Goal: Task Accomplishment & Management: Use online tool/utility

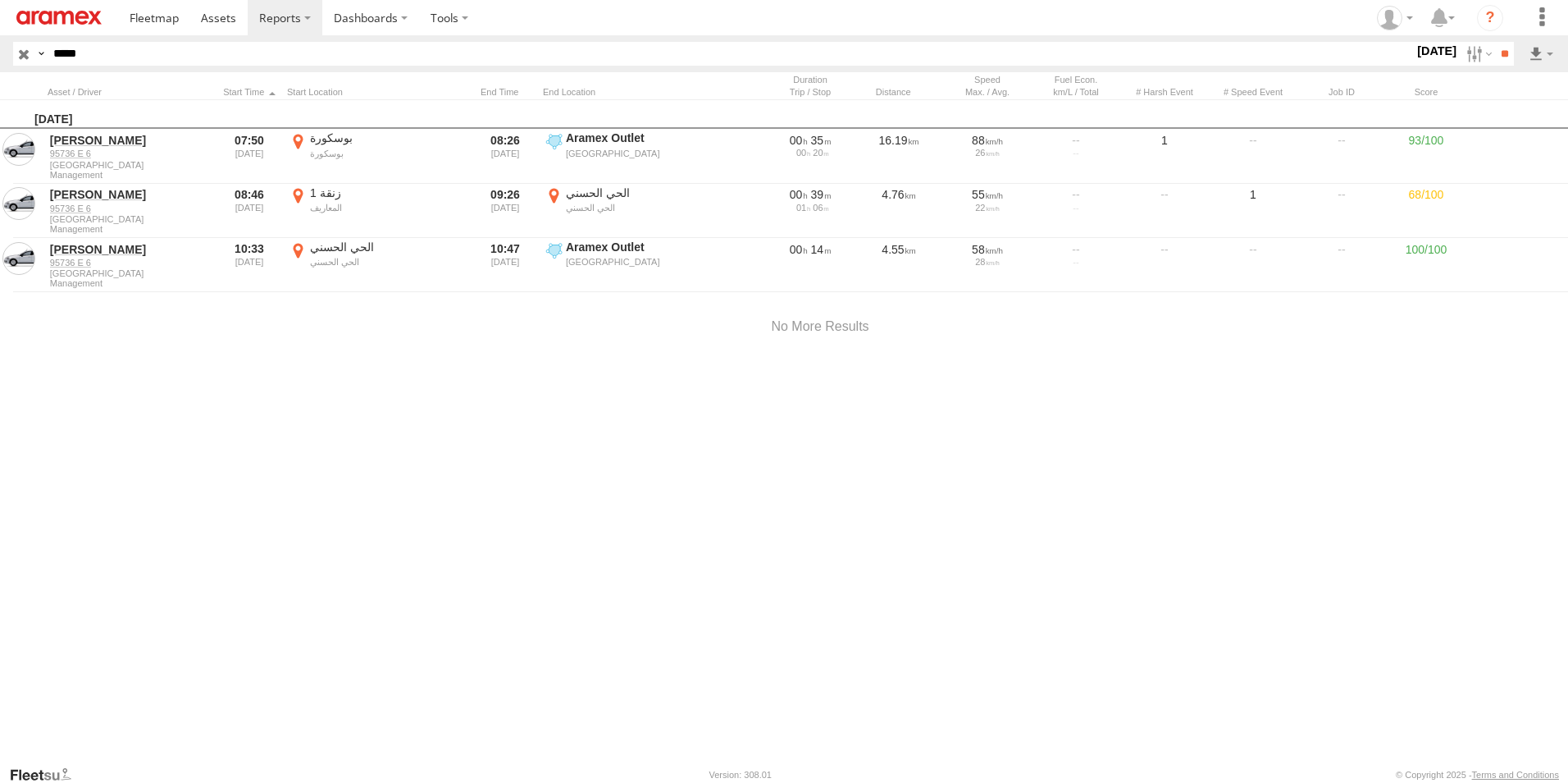
click at [0, 0] on label "×" at bounding box center [0, 0] width 0 height 0
click at [1502, 59] on input "**" at bounding box center [1504, 54] width 19 height 24
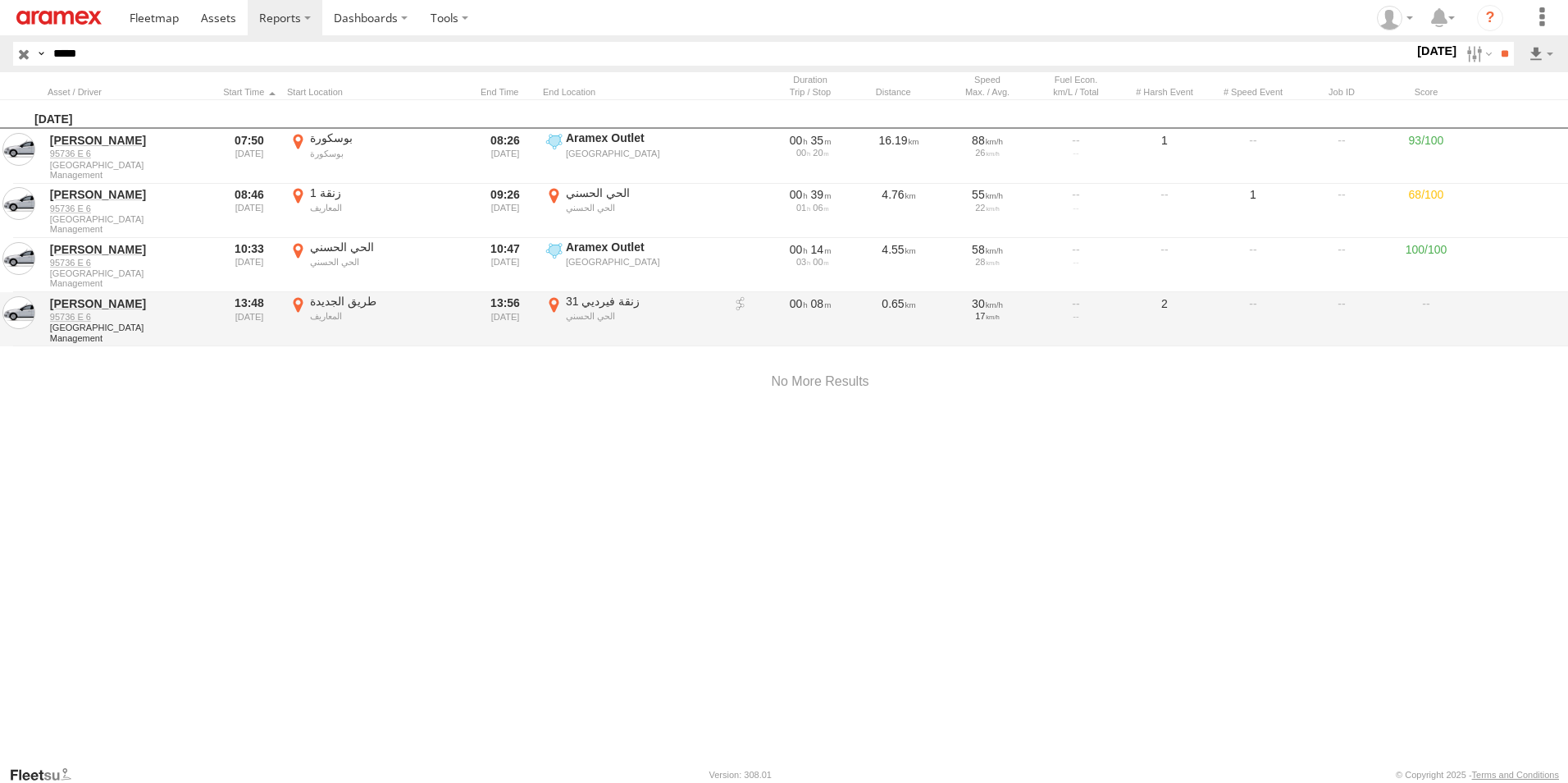
click at [553, 302] on label "31 زنقة فيرديي الحي الحسني 33.56215 -7.64628" at bounding box center [633, 319] width 180 height 51
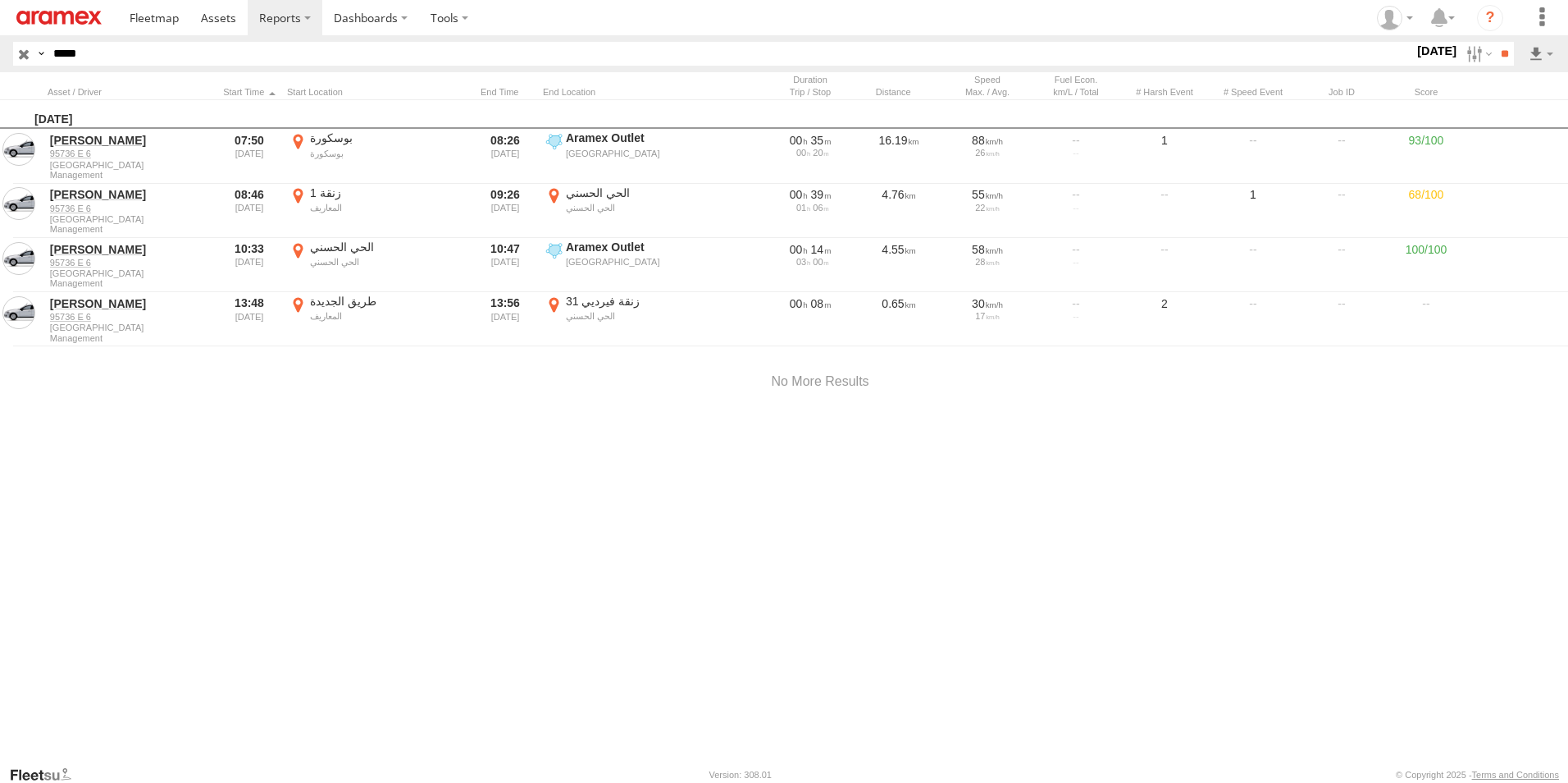
drag, startPoint x: 826, startPoint y: 411, endPoint x: 834, endPoint y: 479, distance: 68.5
click at [0, 0] on div at bounding box center [0, 0] width 0 height 0
click at [0, 0] on div "Location Details" at bounding box center [0, 0] width 0 height 0
click at [0, 0] on label "×" at bounding box center [0, 0] width 0 height 0
click at [1462, 53] on label at bounding box center [1477, 54] width 36 height 24
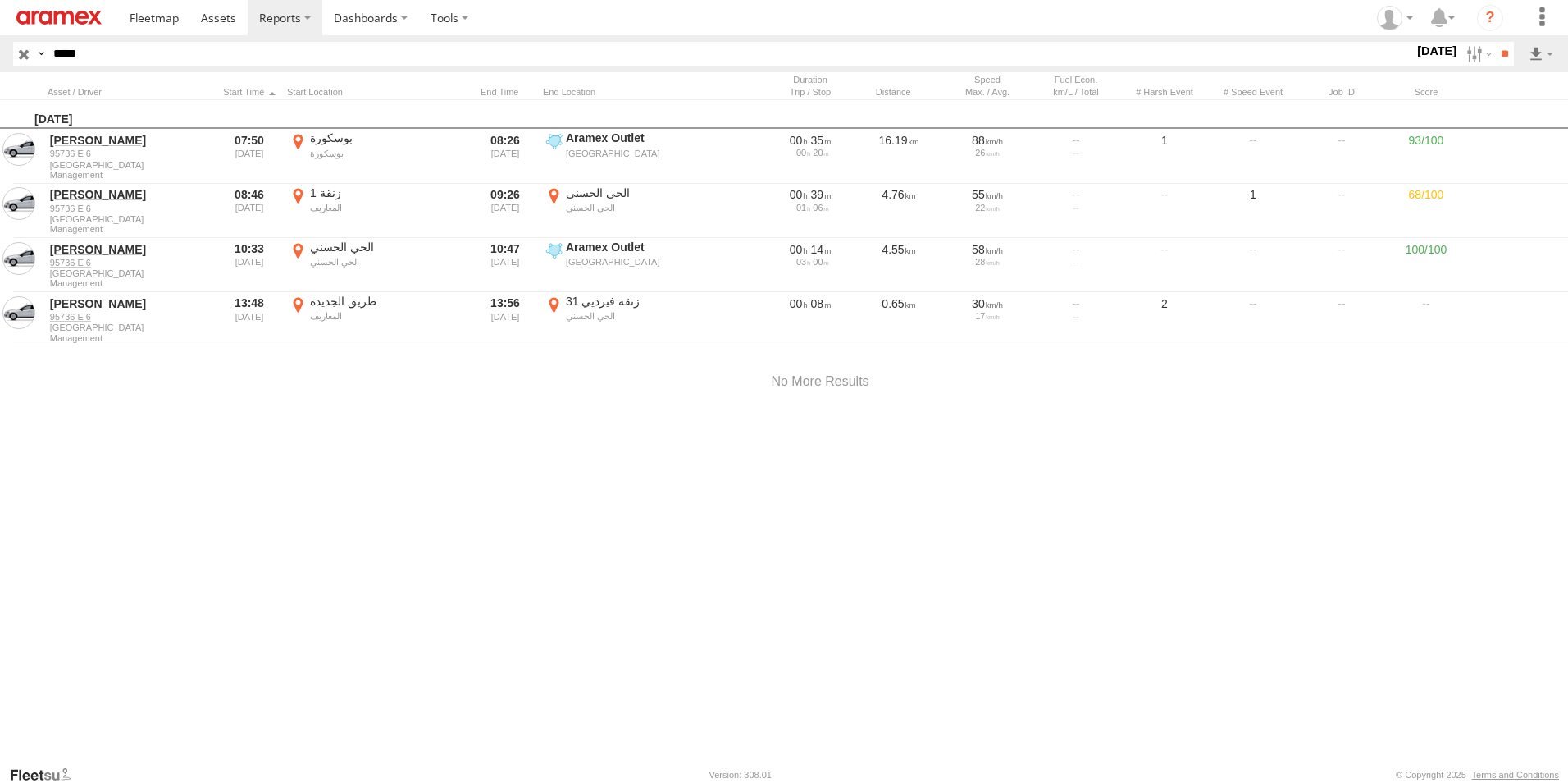
click at [0, 0] on label at bounding box center [0, 0] width 0 height 0
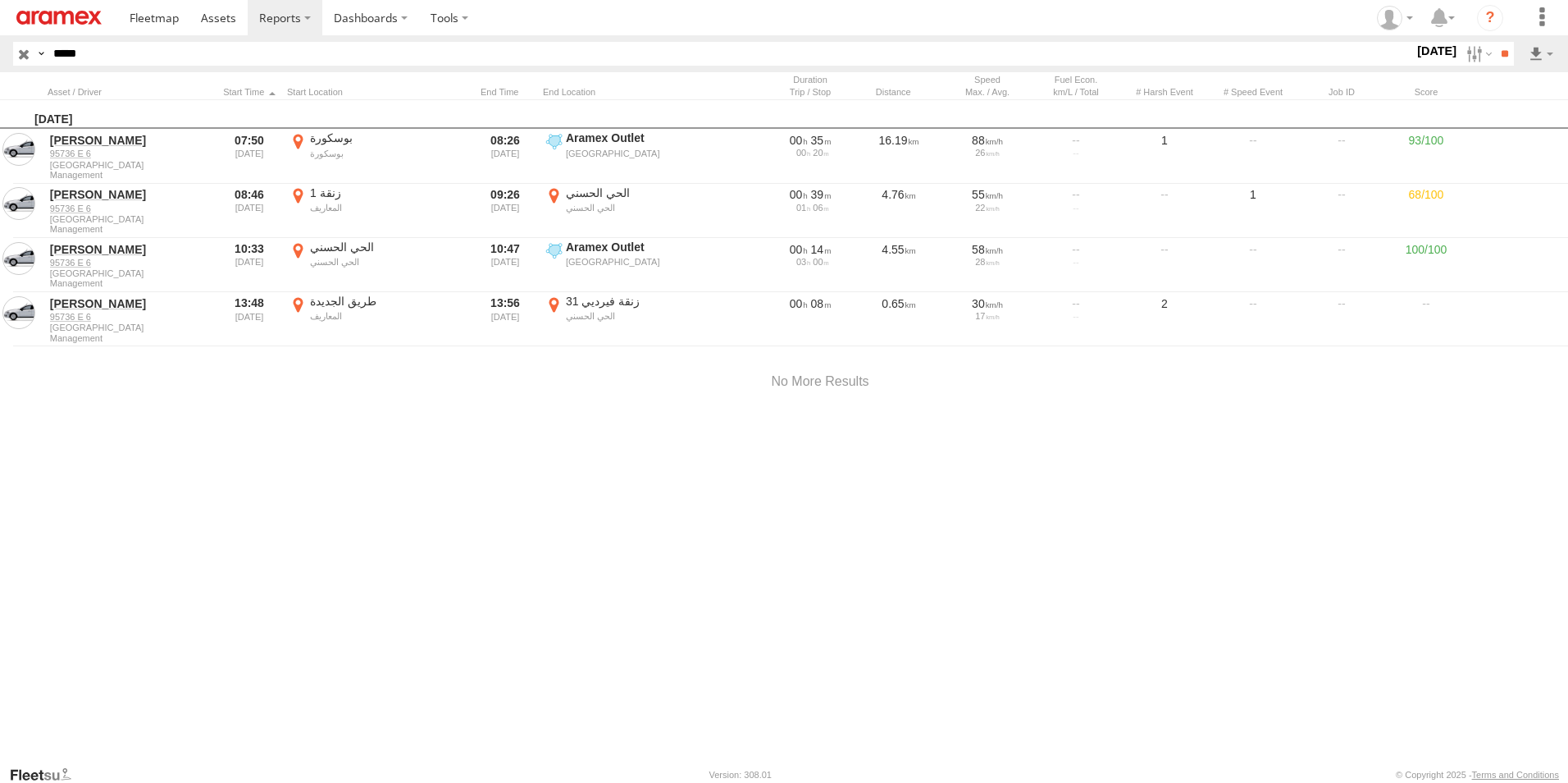
click at [0, 0] on label at bounding box center [0, 0] width 0 height 0
click at [1498, 57] on input "**" at bounding box center [1504, 54] width 19 height 24
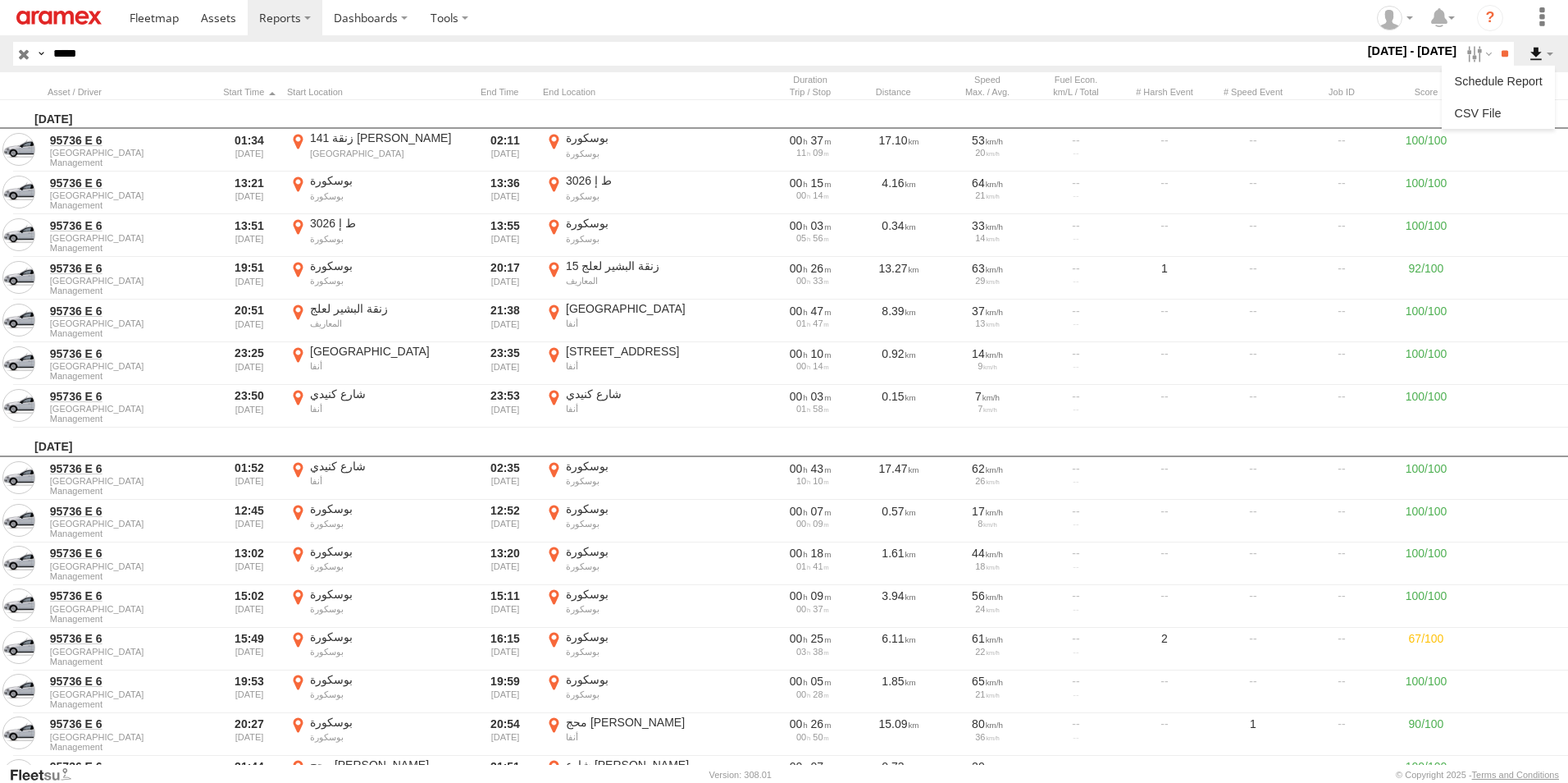
click at [1543, 55] on label at bounding box center [1541, 54] width 28 height 24
click at [1495, 112] on link at bounding box center [1498, 113] width 100 height 25
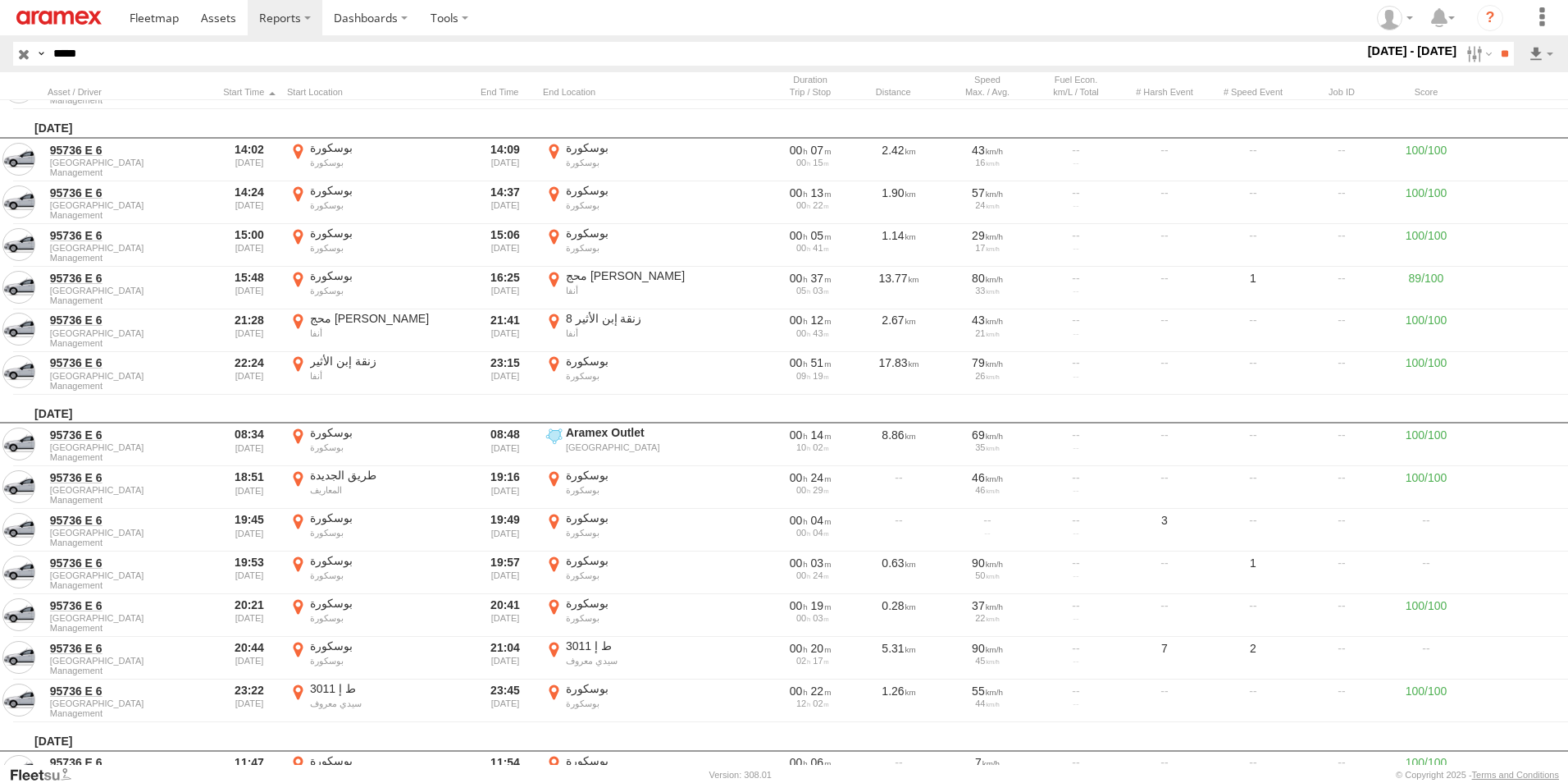
scroll to position [2708, 0]
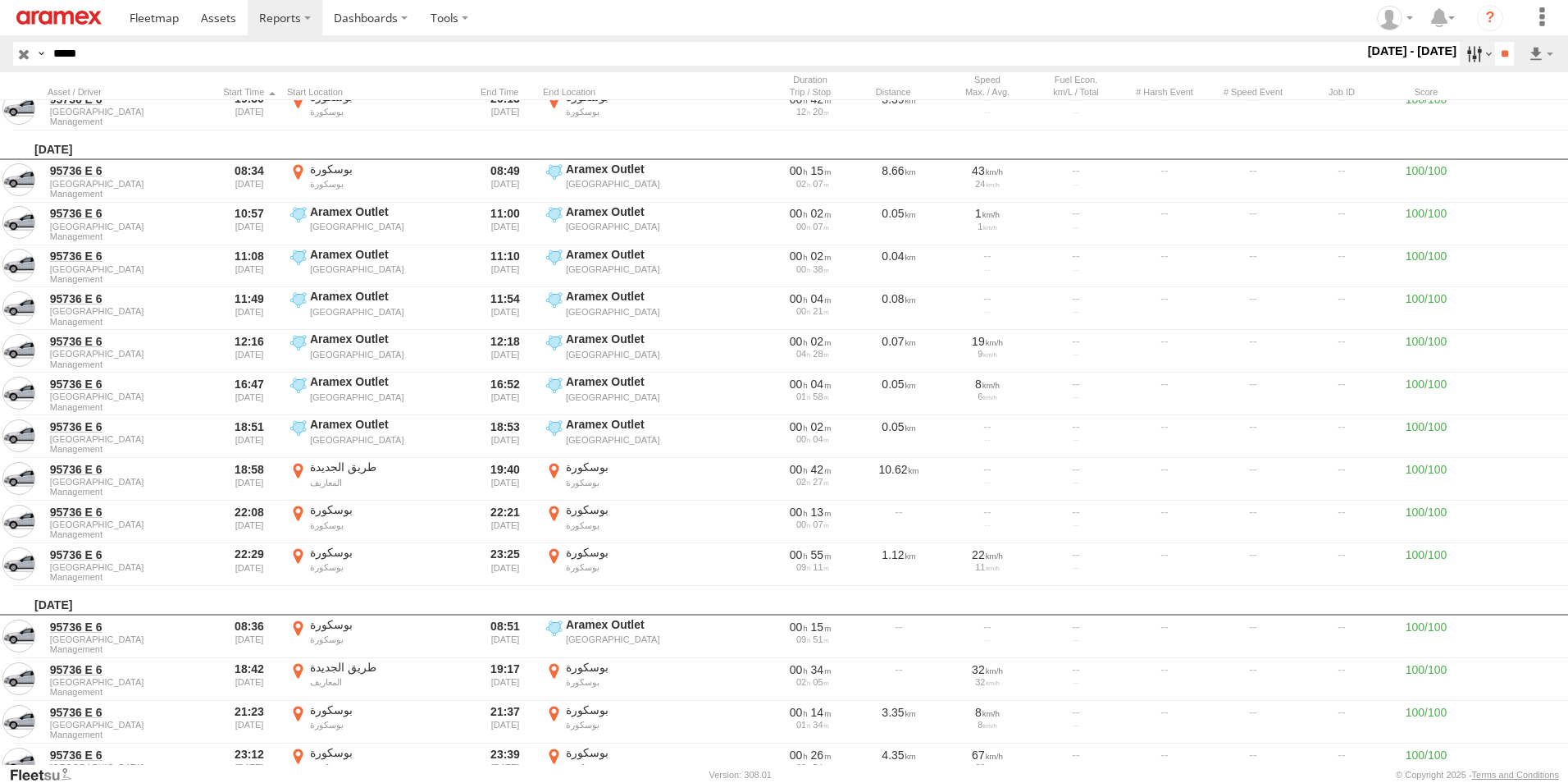
click at [1464, 55] on label at bounding box center [1477, 54] width 36 height 24
click at [0, 0] on label at bounding box center [0, 0] width 0 height 0
click at [1503, 54] on input "**" at bounding box center [1504, 54] width 19 height 24
